Goal: Task Accomplishment & Management: Complete application form

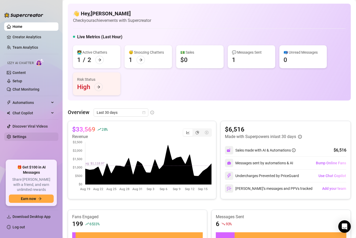
click at [20, 138] on link "Settings" at bounding box center [20, 137] width 14 height 4
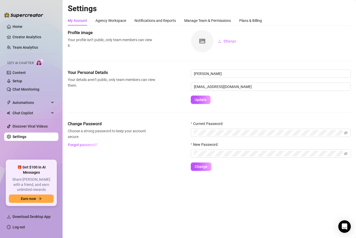
click at [25, 21] on ul "Home Creator Analytics Team Analytics Izzy AI Chatter Content Setup Chat Monito…" at bounding box center [31, 89] width 54 height 138
click at [21, 33] on link "Creator Analytics" at bounding box center [34, 37] width 42 height 8
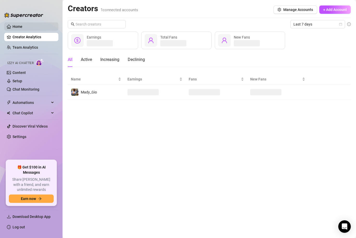
click at [20, 27] on link "Home" at bounding box center [18, 26] width 10 height 4
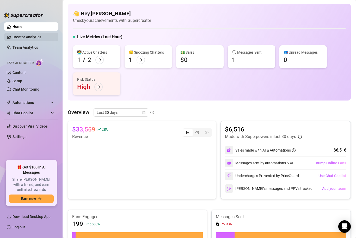
click at [33, 34] on link "Creator Analytics" at bounding box center [34, 37] width 42 height 8
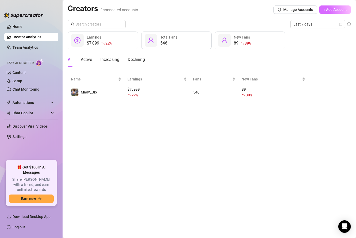
click at [328, 11] on span "+ Add Account" at bounding box center [335, 10] width 24 height 4
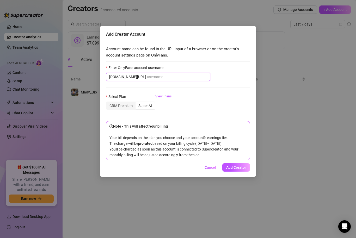
type input "filipm21@yahoo.com"
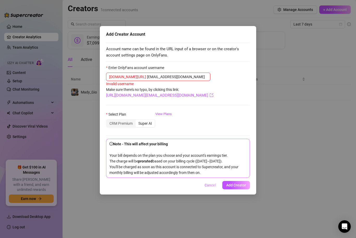
click at [208, 187] on span "Cancel" at bounding box center [210, 185] width 11 height 4
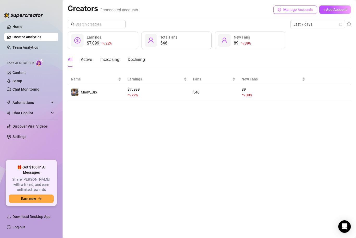
click at [300, 10] on span "Manage Accounts" at bounding box center [298, 10] width 30 height 4
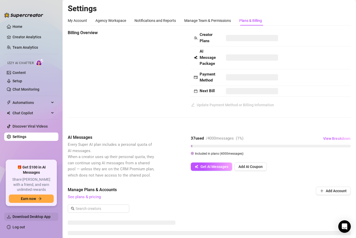
click at [33, 219] on span "Download Desktop App" at bounding box center [32, 217] width 38 height 4
click at [23, 45] on link "Team Analytics" at bounding box center [26, 47] width 26 height 4
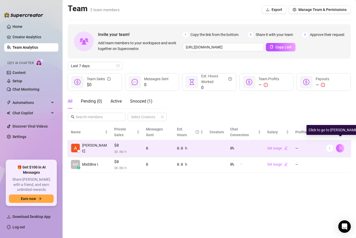
click at [340, 146] on icon "right" at bounding box center [340, 148] width 4 height 4
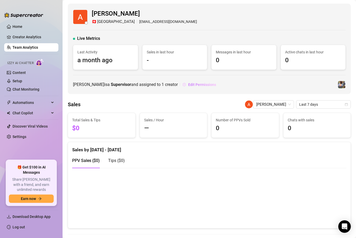
click at [190, 85] on span "Edit Permissions" at bounding box center [202, 85] width 28 height 4
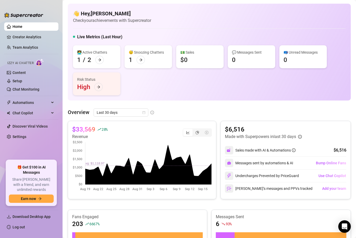
click at [94, 14] on h4 "👋 Hey, Mădălina Ioana" at bounding box center [112, 13] width 78 height 7
click at [16, 139] on link "Settings" at bounding box center [20, 137] width 14 height 4
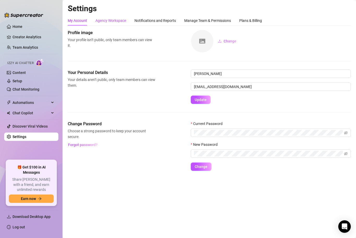
click at [110, 23] on div "Agency Workspace" at bounding box center [110, 21] width 31 height 6
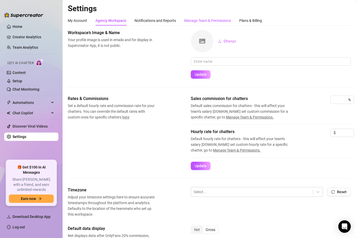
click at [202, 23] on div "Manage Team & Permissions" at bounding box center [207, 21] width 47 height 6
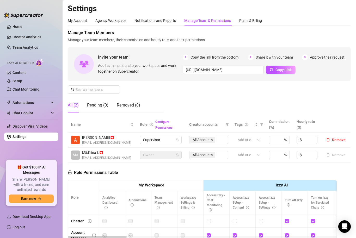
click at [15, 135] on link "Settings" at bounding box center [20, 137] width 14 height 4
click at [80, 21] on div "My Account" at bounding box center [77, 21] width 19 height 6
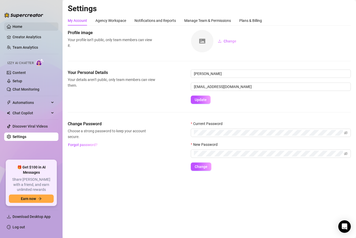
click at [18, 25] on link "Home" at bounding box center [18, 26] width 10 height 4
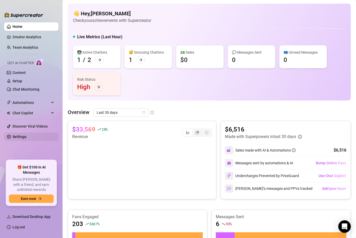
click at [17, 137] on link "Settings" at bounding box center [20, 137] width 14 height 4
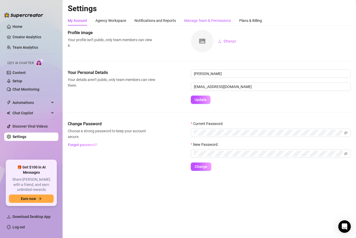
click at [201, 22] on div "Manage Team & Permissions" at bounding box center [207, 21] width 47 height 6
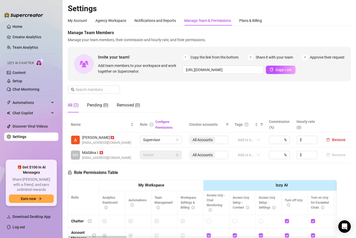
click at [210, 21] on div "Manage Team & Permissions" at bounding box center [207, 21] width 47 height 6
click at [97, 140] on span "Andrè K. 🇨🇭" at bounding box center [106, 138] width 49 height 6
click at [104, 139] on span "Andrè K. 🇨🇭" at bounding box center [106, 138] width 49 height 6
click at [104, 138] on span "Andrè K. 🇨🇭" at bounding box center [106, 138] width 49 height 6
click at [150, 141] on span "Supervisor" at bounding box center [160, 140] width 35 height 8
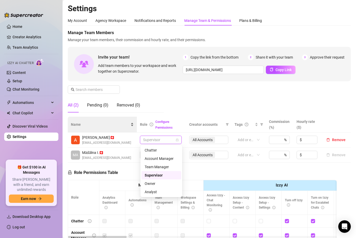
click at [91, 122] on span "Name" at bounding box center [100, 125] width 59 height 6
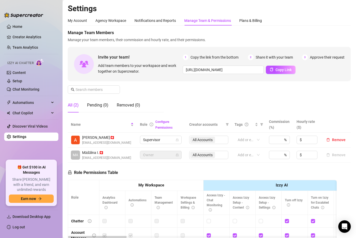
click at [24, 139] on link "Settings" at bounding box center [20, 137] width 14 height 4
click at [73, 20] on div "My Account" at bounding box center [77, 21] width 19 height 6
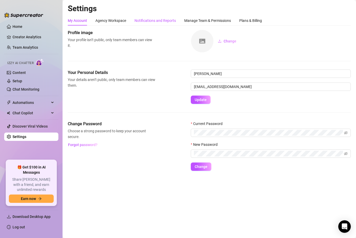
click at [157, 20] on div "Notifications and Reports" at bounding box center [154, 21] width 41 height 6
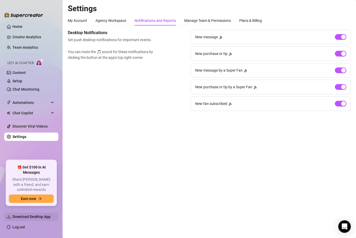
click at [38, 219] on span "Download Desktop App" at bounding box center [32, 217] width 38 height 4
click at [22, 28] on link "Home" at bounding box center [18, 26] width 10 height 4
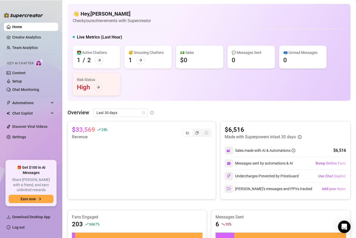
scroll to position [0, 0]
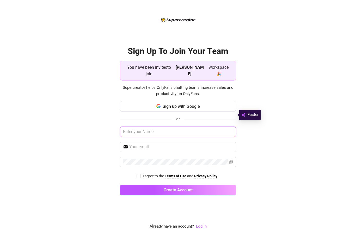
click at [161, 137] on input "text" at bounding box center [178, 132] width 116 height 10
type input "André Kombaté"
click at [151, 150] on input "text" at bounding box center [181, 147] width 104 height 6
type input "A"
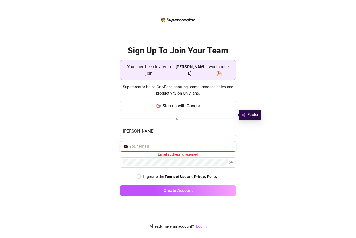
type input "A"
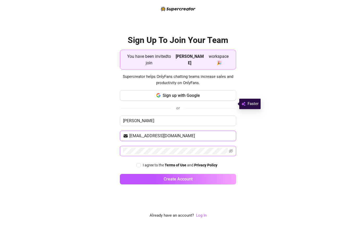
type input "andrekombate@gmail.com"
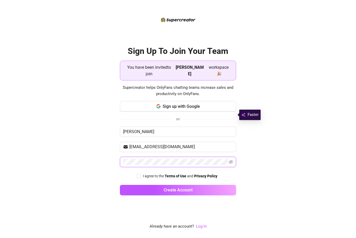
scroll to position [11, 0]
click at [237, 184] on div "Sign Up To Join Your Team You have been invited to join Mădălina Ioana workspac…" at bounding box center [177, 119] width 343 height 238
click at [219, 63] on div "You have been invited to join Mădălina Ioana workspace 🎉" at bounding box center [177, 70] width 109 height 15
click at [141, 173] on span "I agree to the Terms of Use and Privacy Policy" at bounding box center [180, 176] width 79 height 6
click at [140, 174] on input "I agree to the Terms of Use and Privacy Policy" at bounding box center [139, 176] width 4 height 4
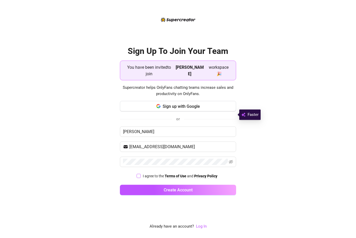
checkbox input "true"
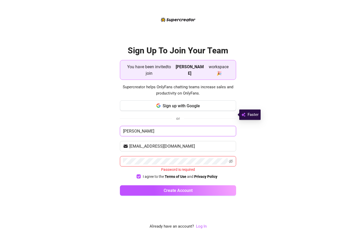
click at [198, 129] on input "André Kombaté" at bounding box center [178, 131] width 116 height 10
type input "André Kombaté"
click at [166, 104] on span "Sign up with Google" at bounding box center [181, 105] width 37 height 5
